Goal: Information Seeking & Learning: Find specific page/section

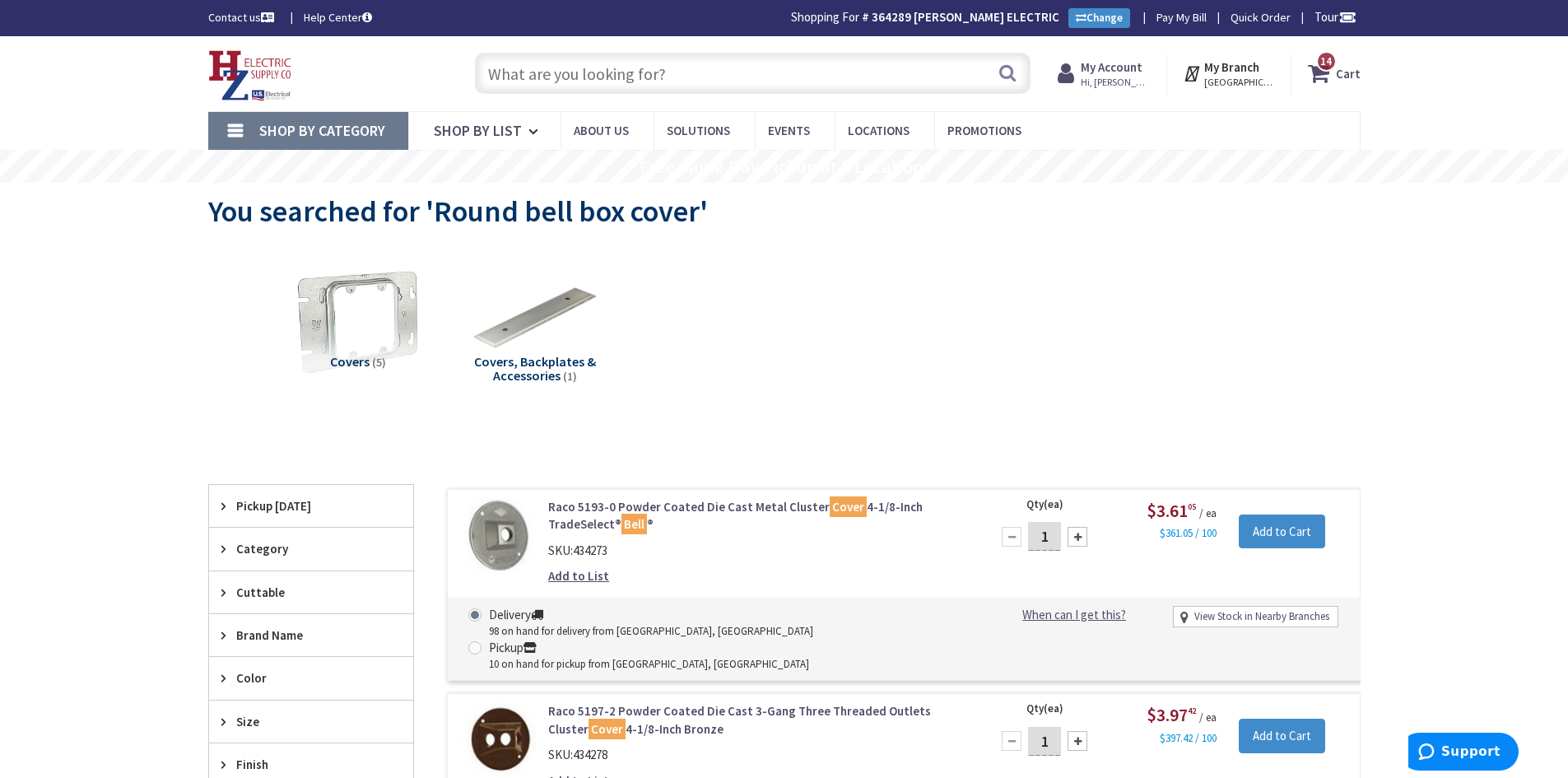
click at [851, 83] on input "text" at bounding box center [752, 73] width 555 height 41
paste input "Photocell W/Motion Sensor"
type input "Photocell W/Motion Sensor"
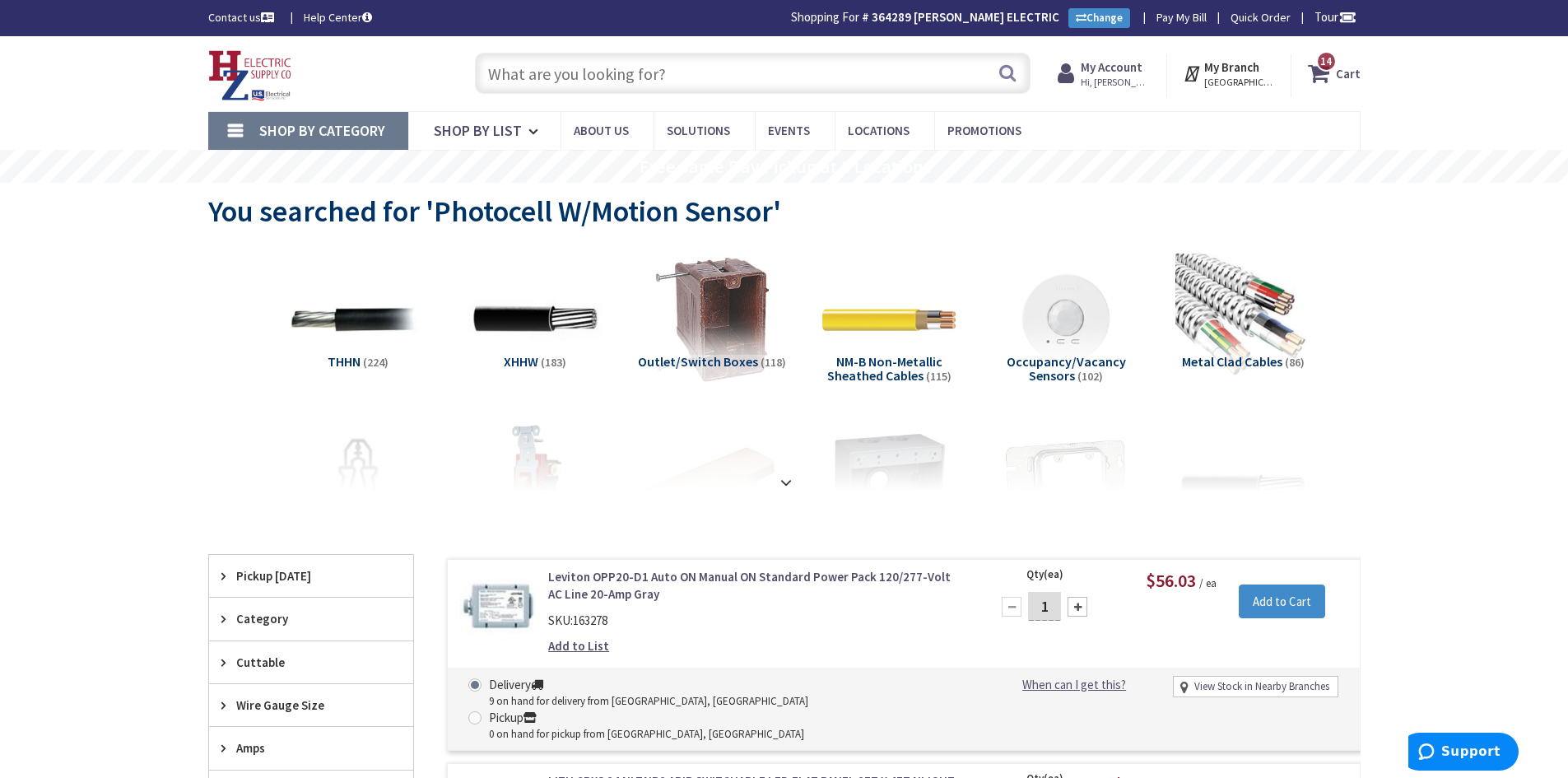
click at [698, 61] on input "text" at bounding box center [752, 73] width 555 height 41
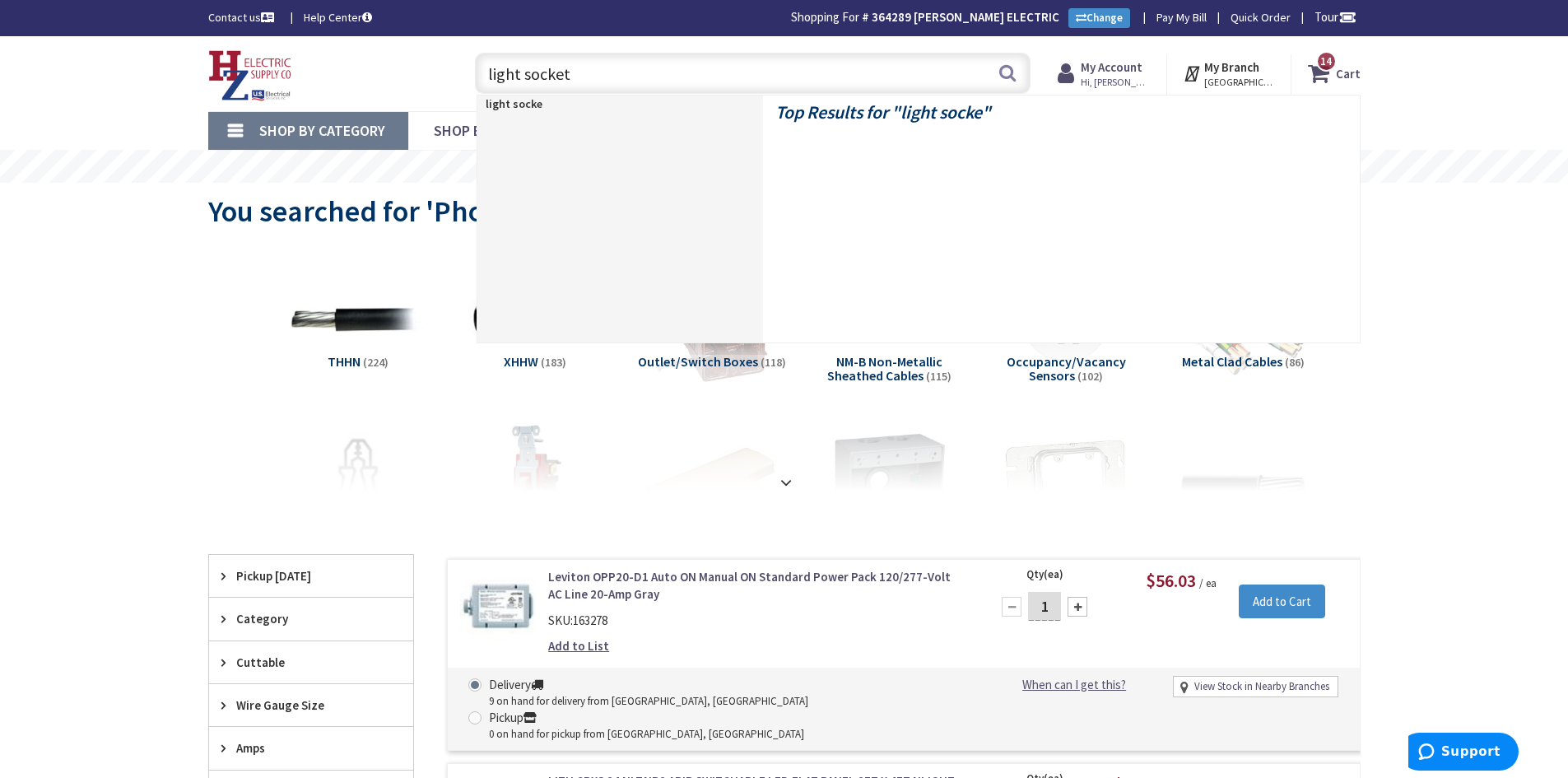
type input "light sockets"
